Goal: Task Accomplishment & Management: Use online tool/utility

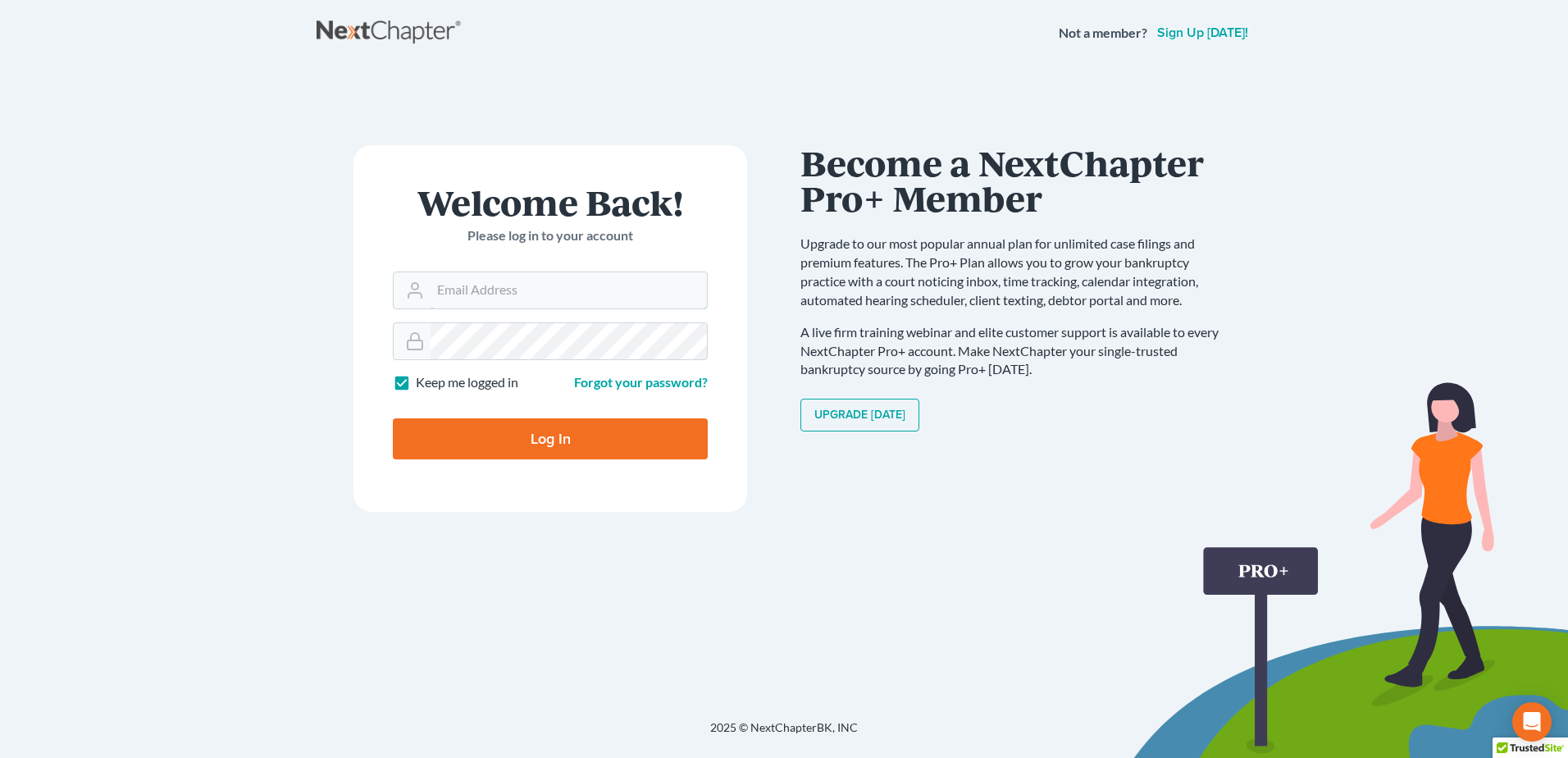
type input "[EMAIL_ADDRESS][DOMAIN_NAME]"
click at [554, 438] on input "Log In" at bounding box center [550, 438] width 315 height 41
type input "Thinking..."
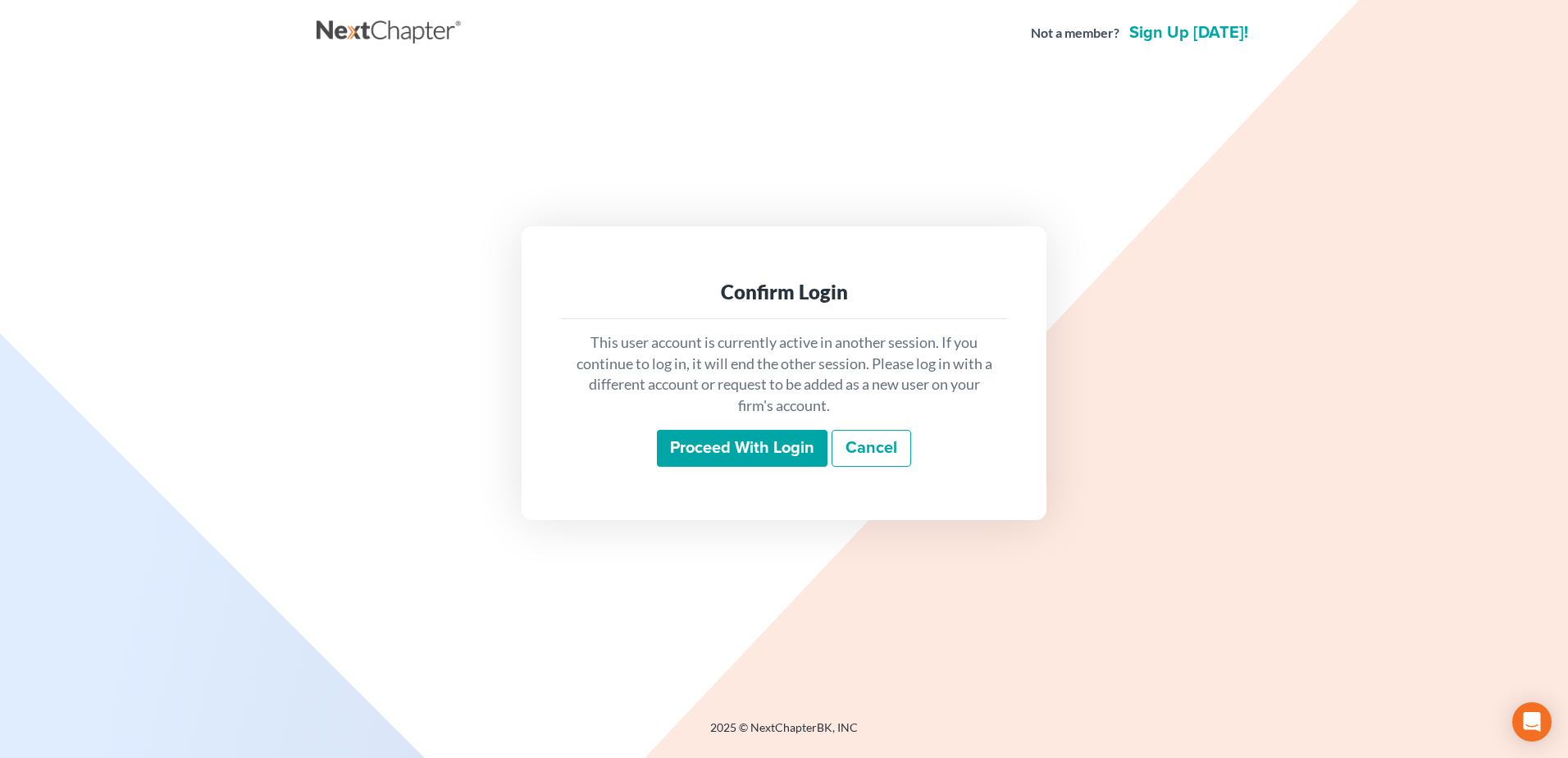
click at [742, 450] on input "Proceed with login" at bounding box center [742, 449] width 171 height 38
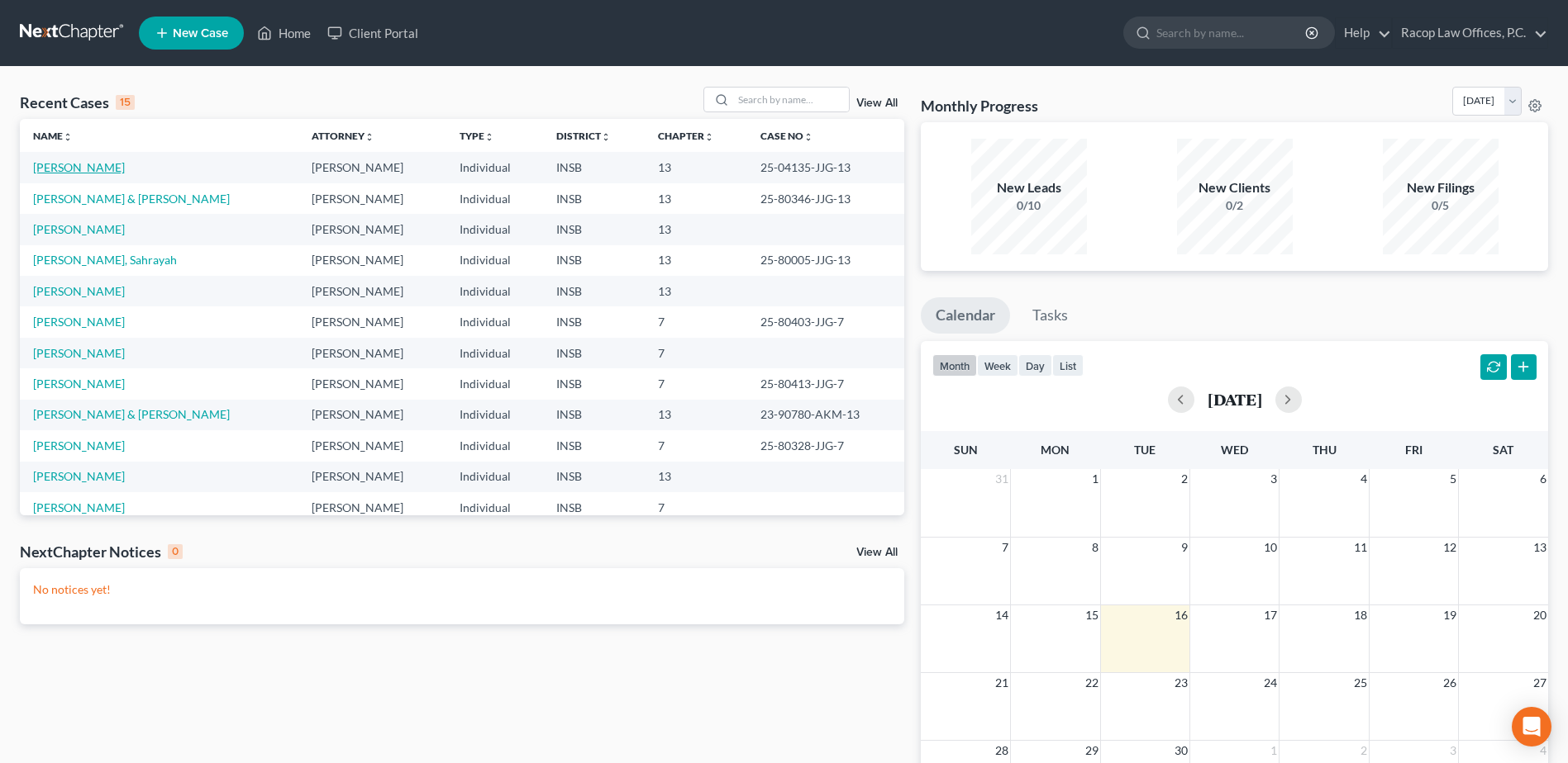
click at [56, 173] on link "[PERSON_NAME]" at bounding box center [79, 166] width 91 height 14
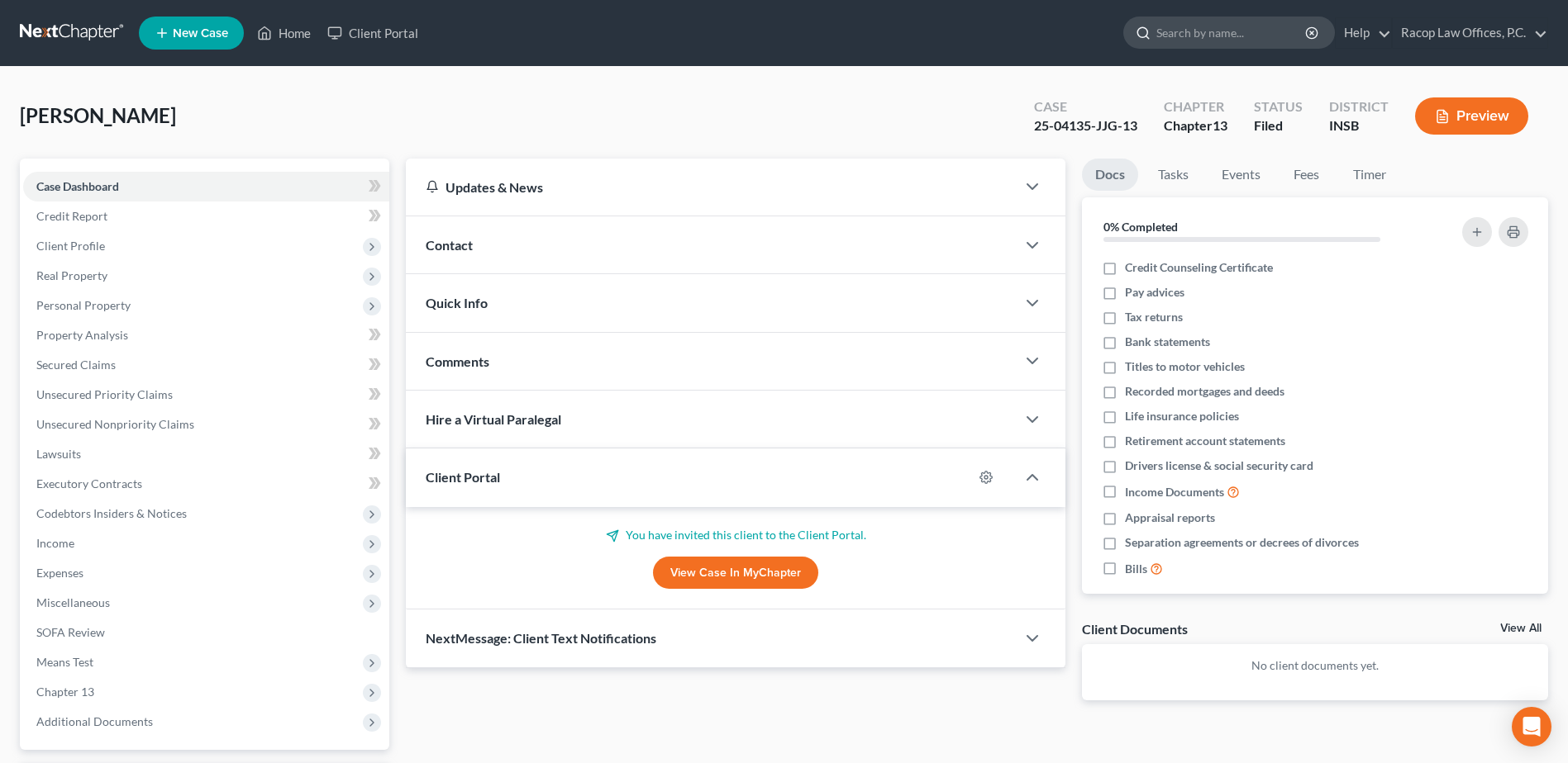
click at [1218, 30] on input "search" at bounding box center [1232, 32] width 151 height 30
click at [83, 277] on span "Real Property" at bounding box center [72, 275] width 71 height 14
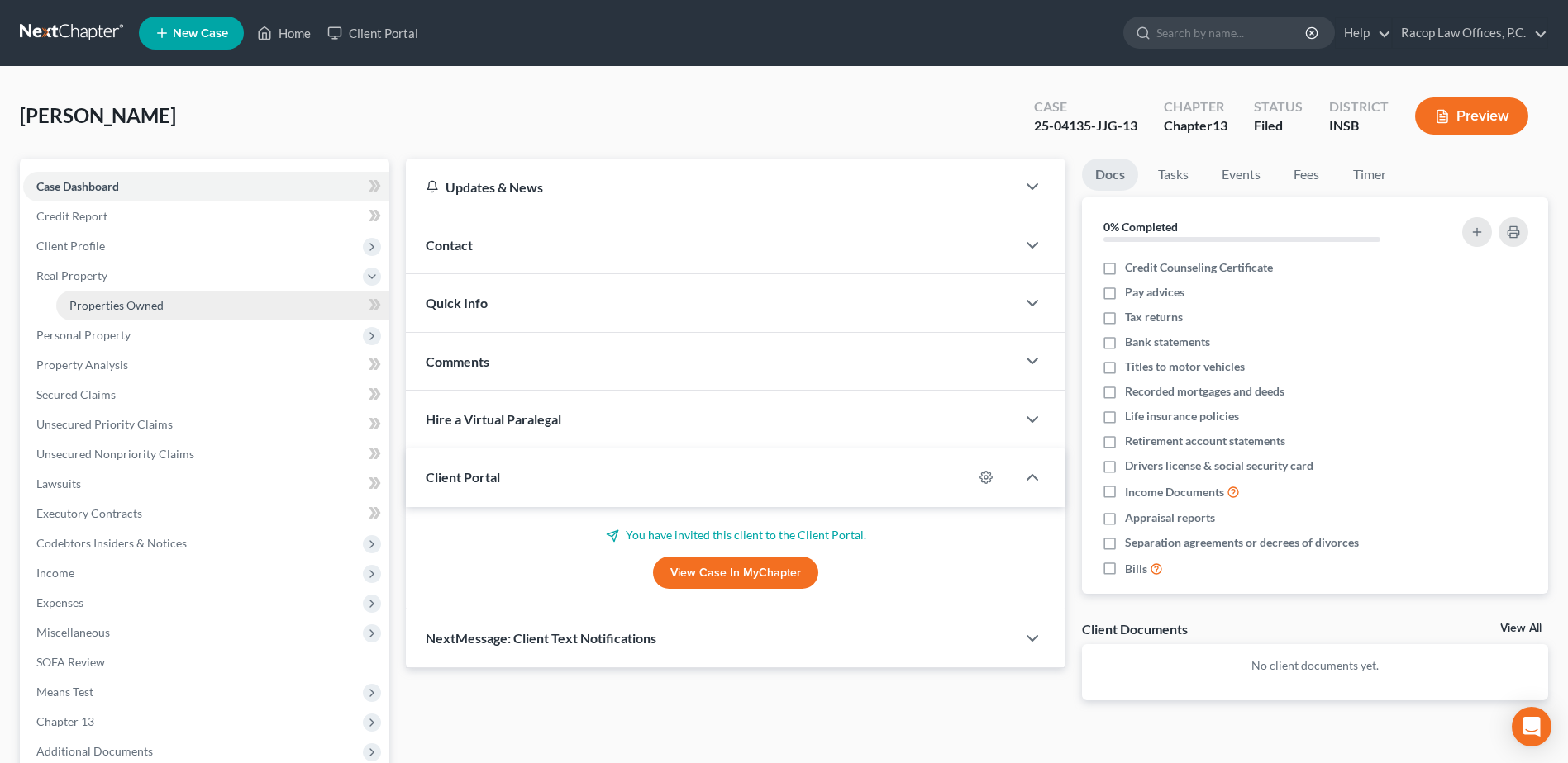
click at [102, 310] on span "Properties Owned" at bounding box center [116, 304] width 94 height 14
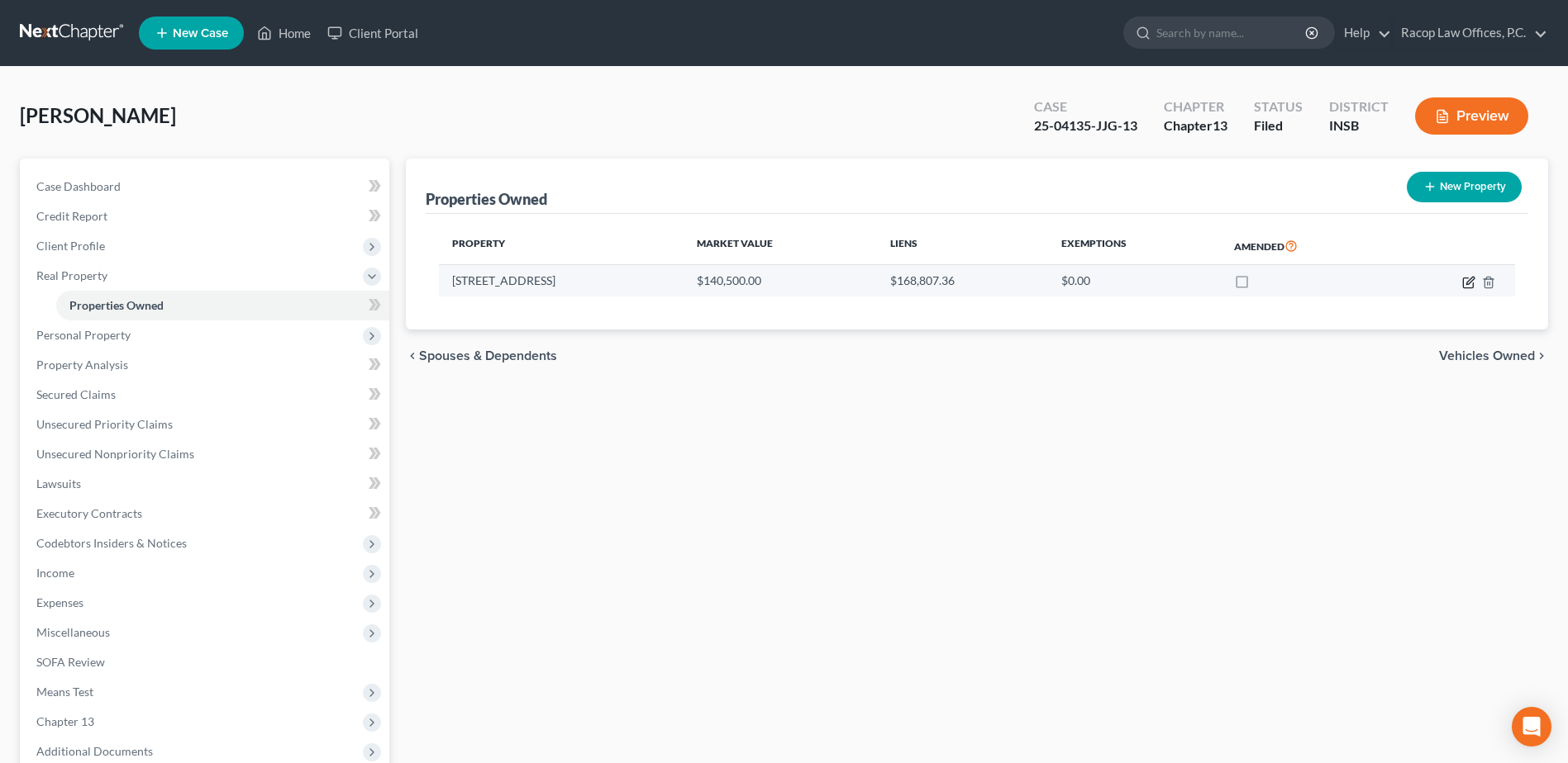
click at [1467, 284] on icon "button" at bounding box center [1470, 281] width 7 height 7
select select "15"
select select "0"
select select "7"
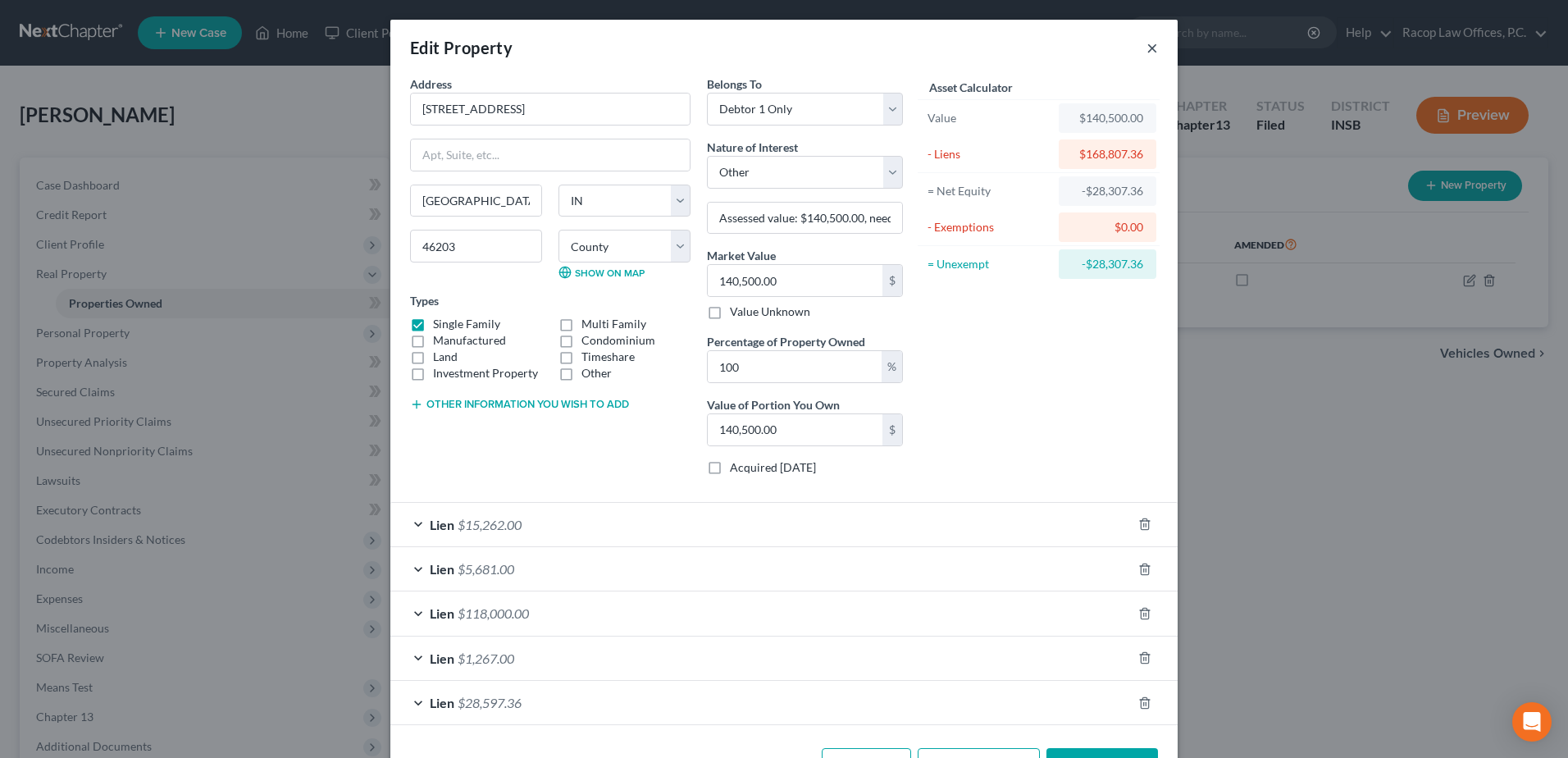
click at [1147, 49] on button "×" at bounding box center [1152, 48] width 12 height 20
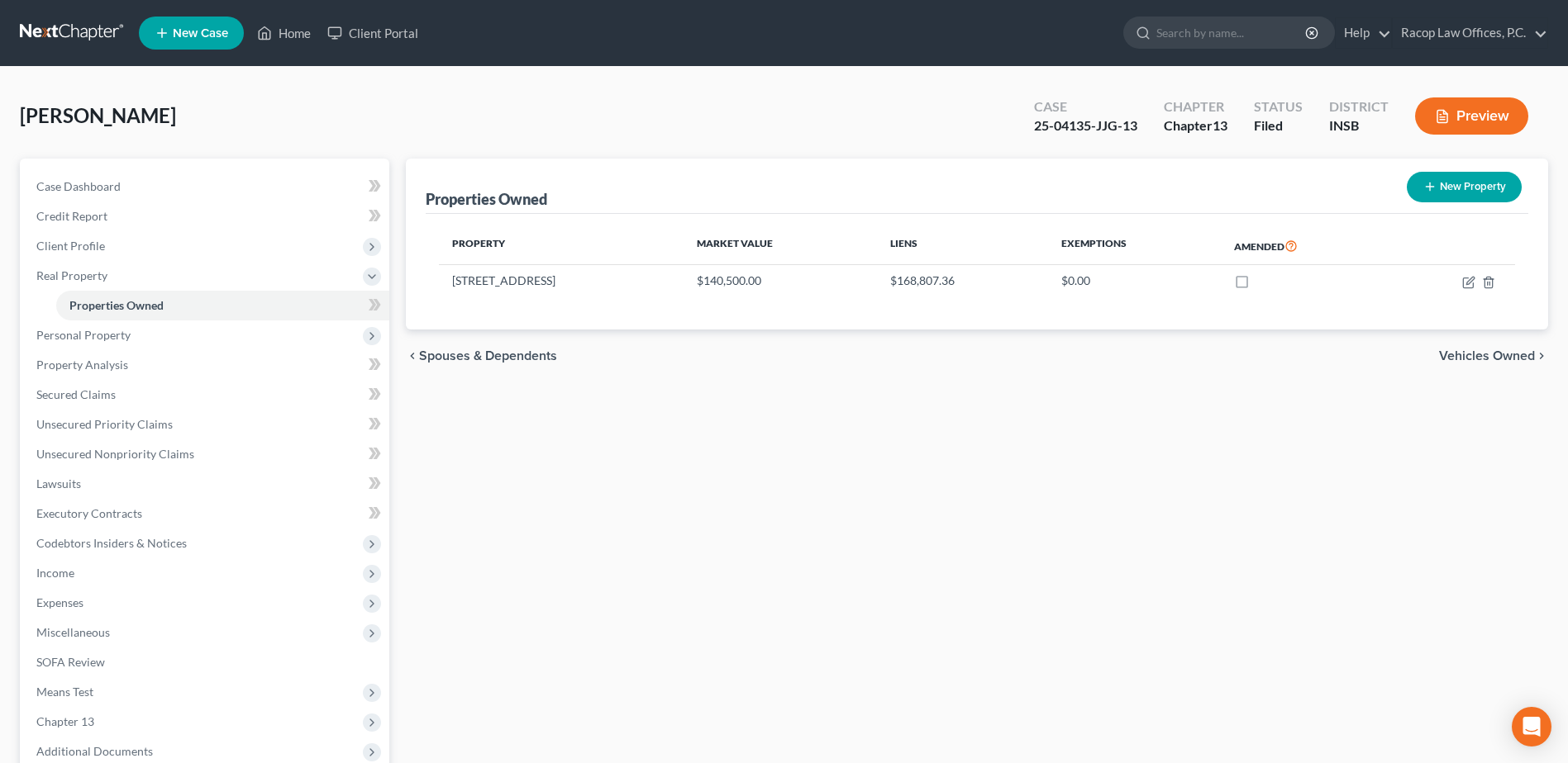
click at [78, 32] on link at bounding box center [73, 33] width 106 height 30
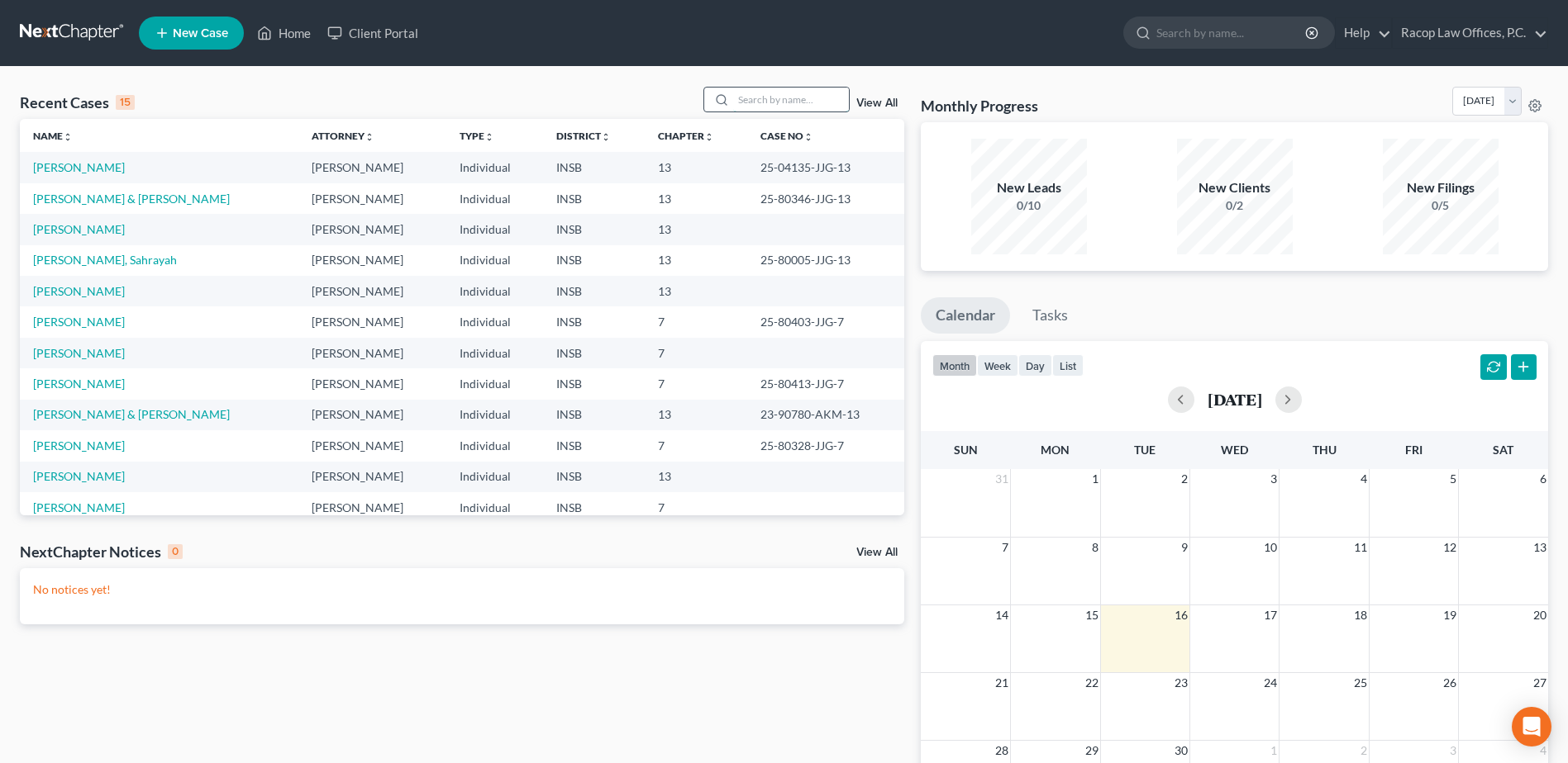
click at [765, 103] on input "search" at bounding box center [791, 100] width 116 height 24
type input "delisle"
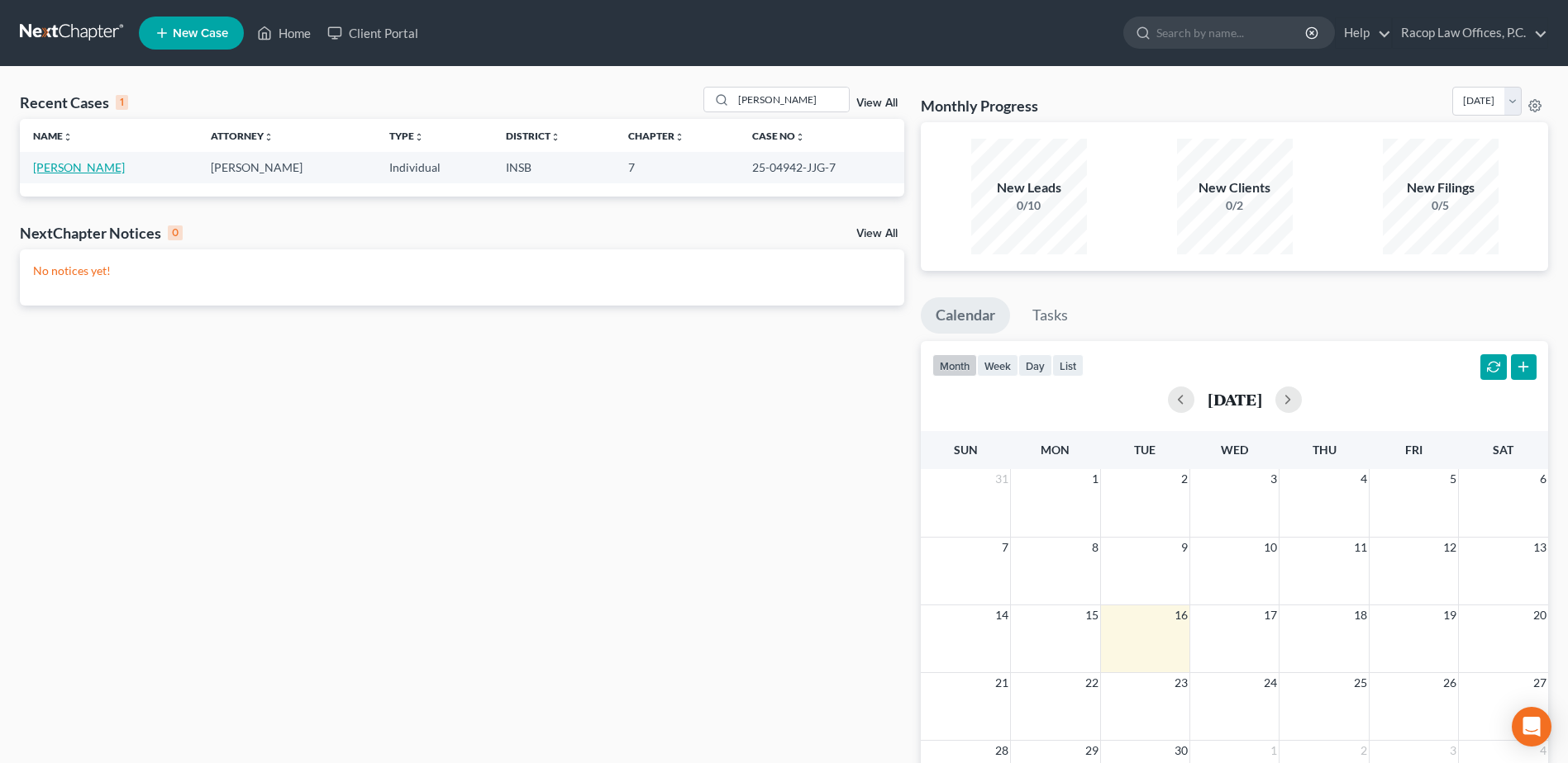
click at [78, 165] on link "[PERSON_NAME]" at bounding box center [79, 166] width 91 height 14
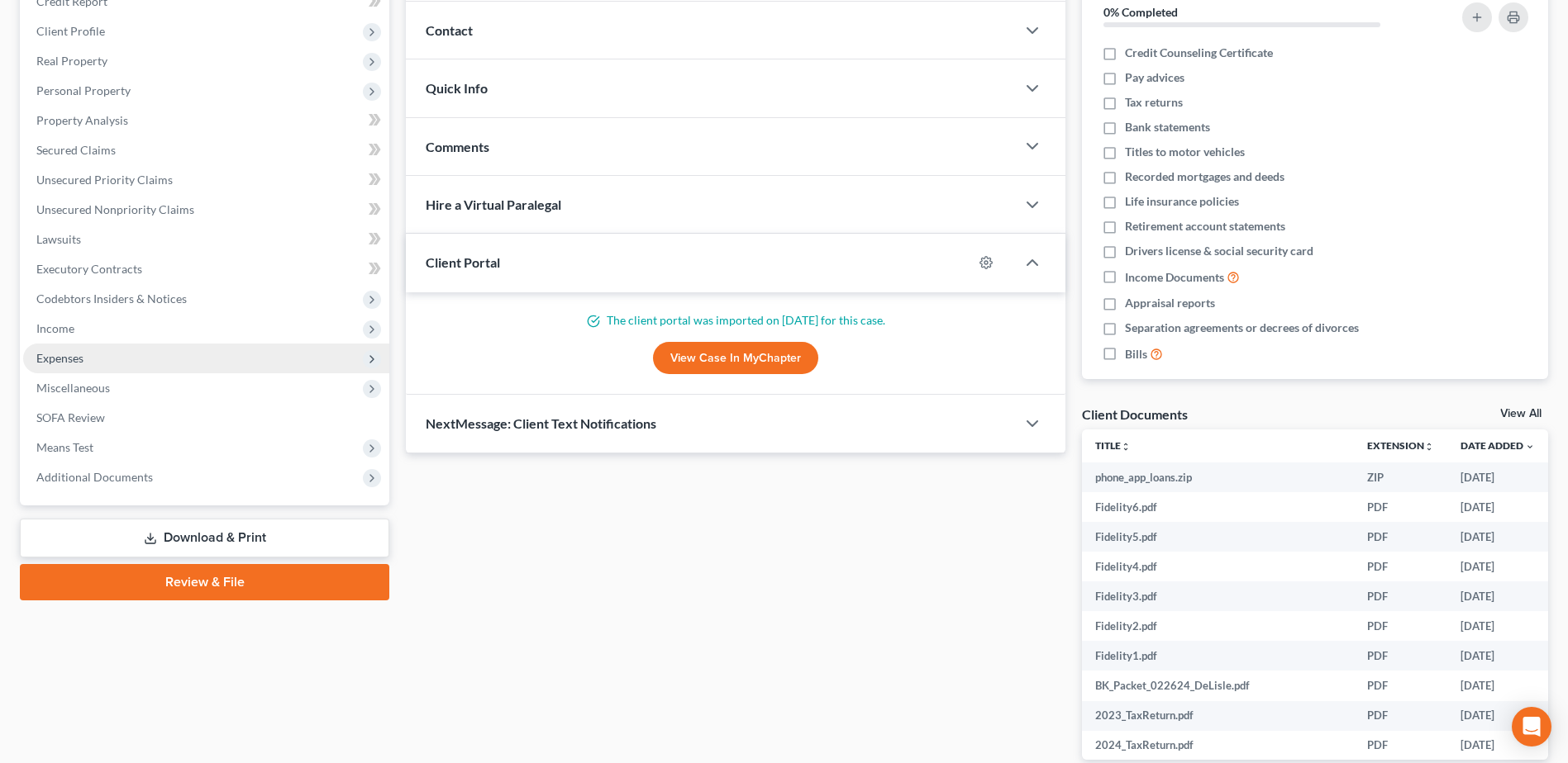
scroll to position [248, 0]
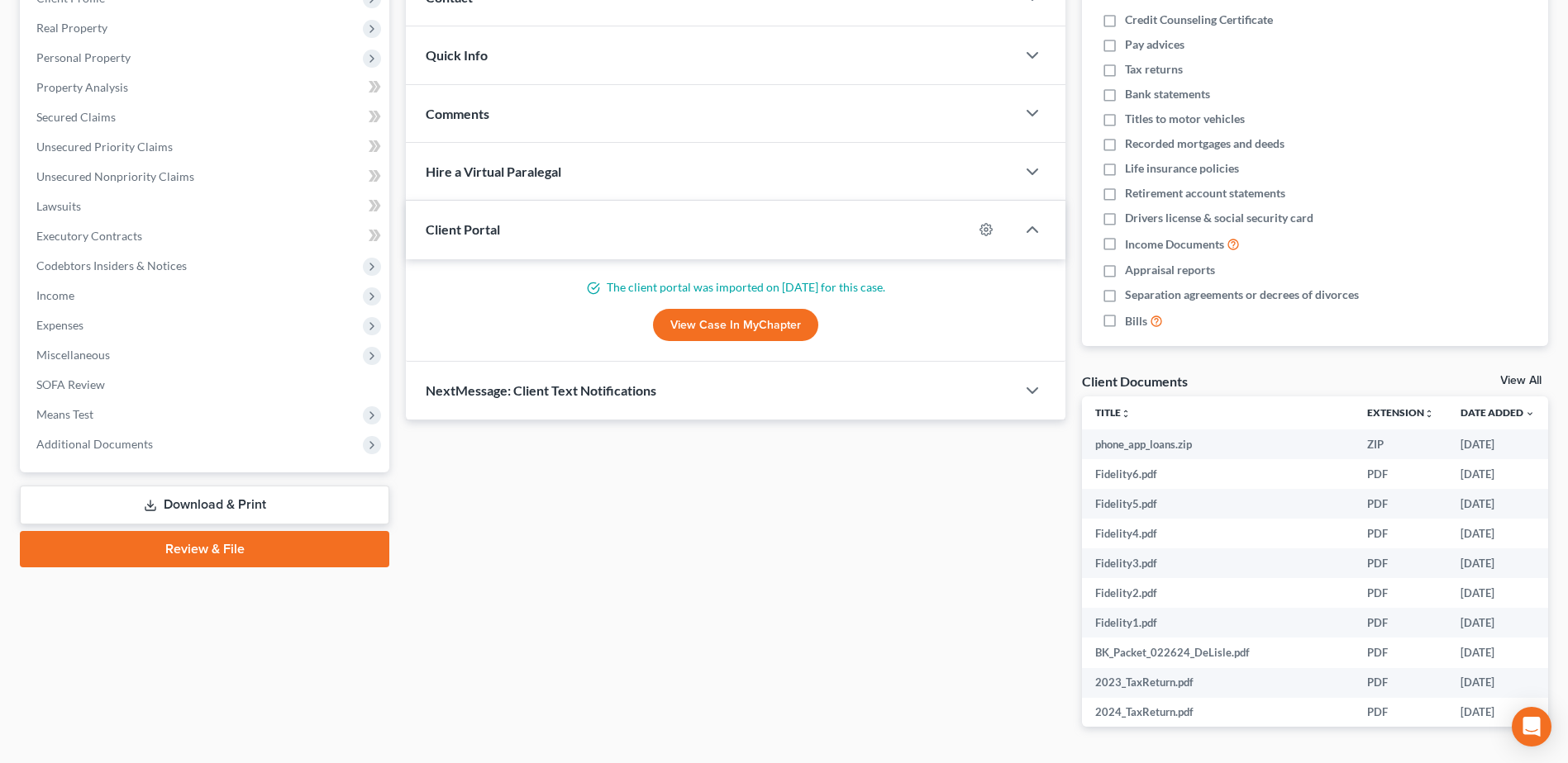
click at [195, 512] on link "Download & Print" at bounding box center [205, 505] width 369 height 38
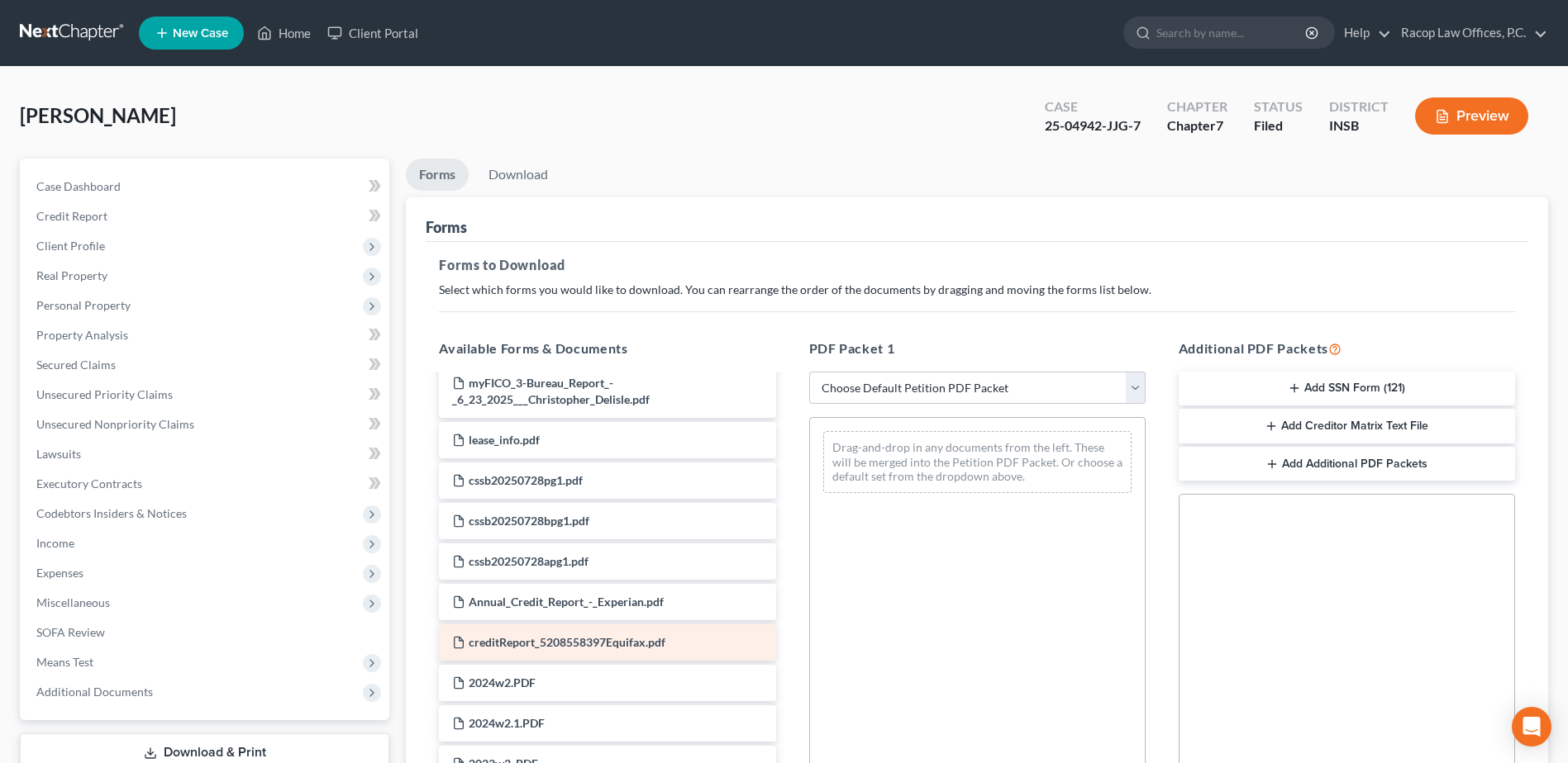
scroll to position [1734, 0]
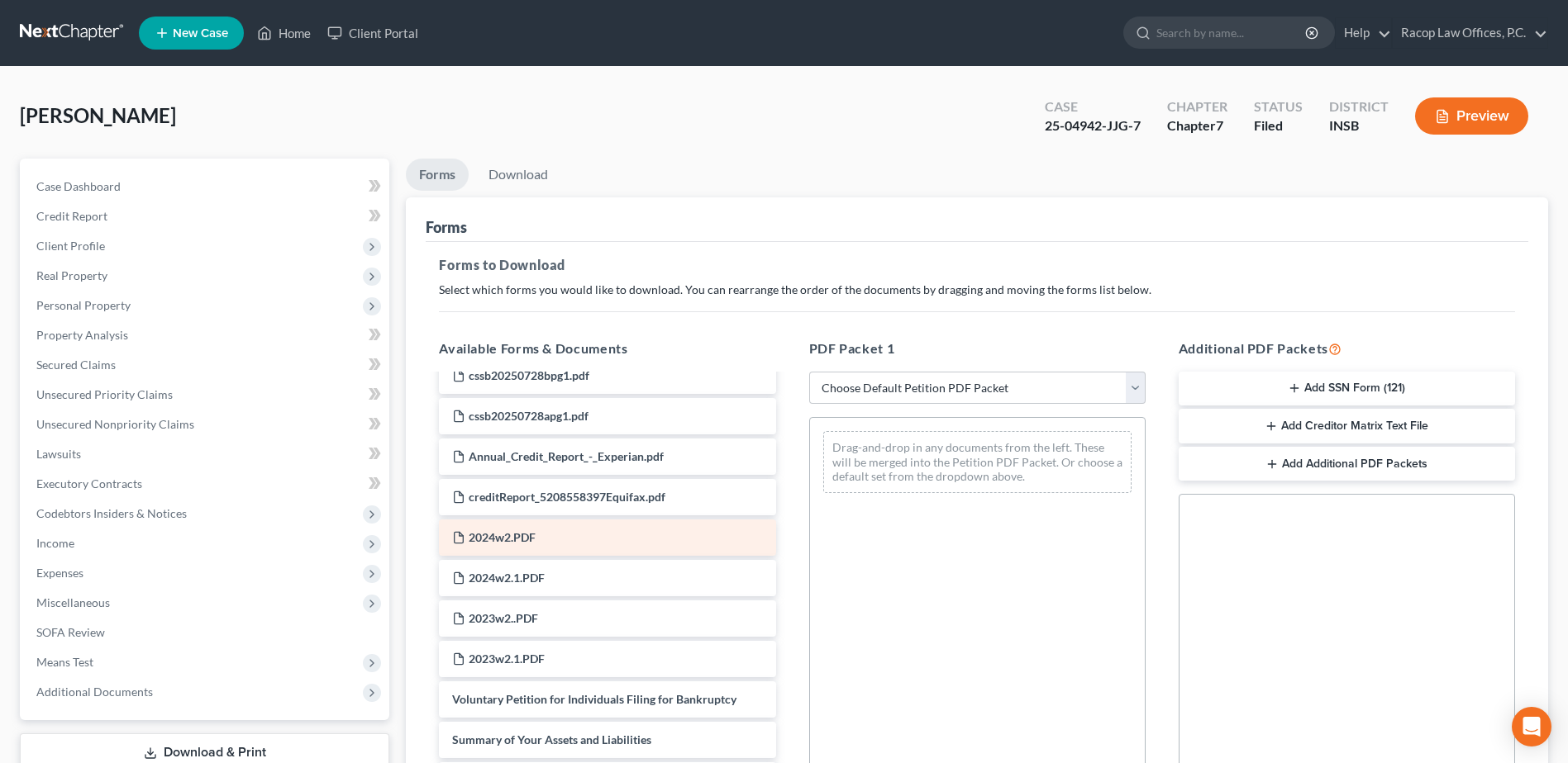
click at [500, 537] on span "2024w2.PDF" at bounding box center [502, 536] width 67 height 14
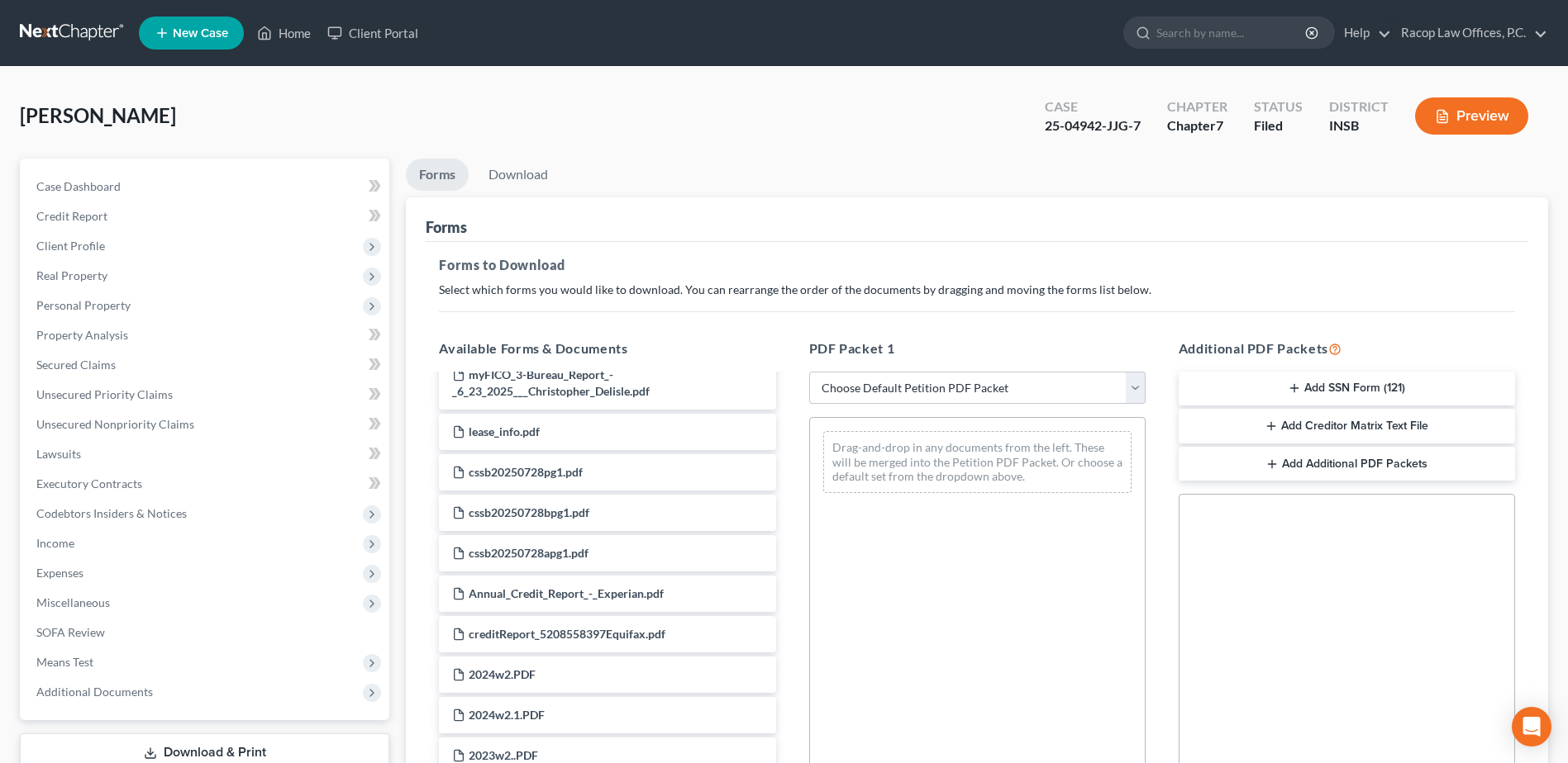
scroll to position [1569, 0]
